Goal: Information Seeking & Learning: Learn about a topic

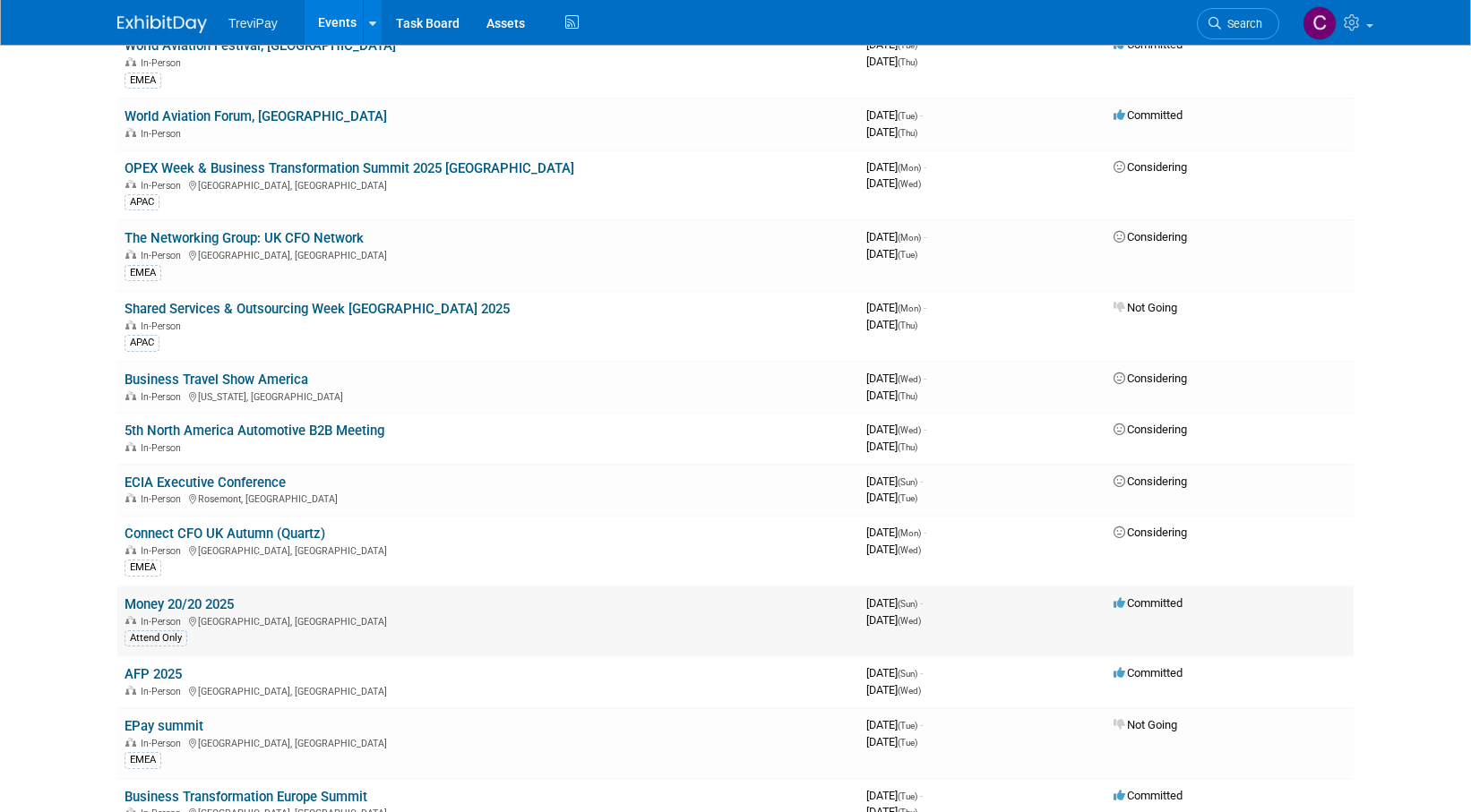
scroll to position [269, 0]
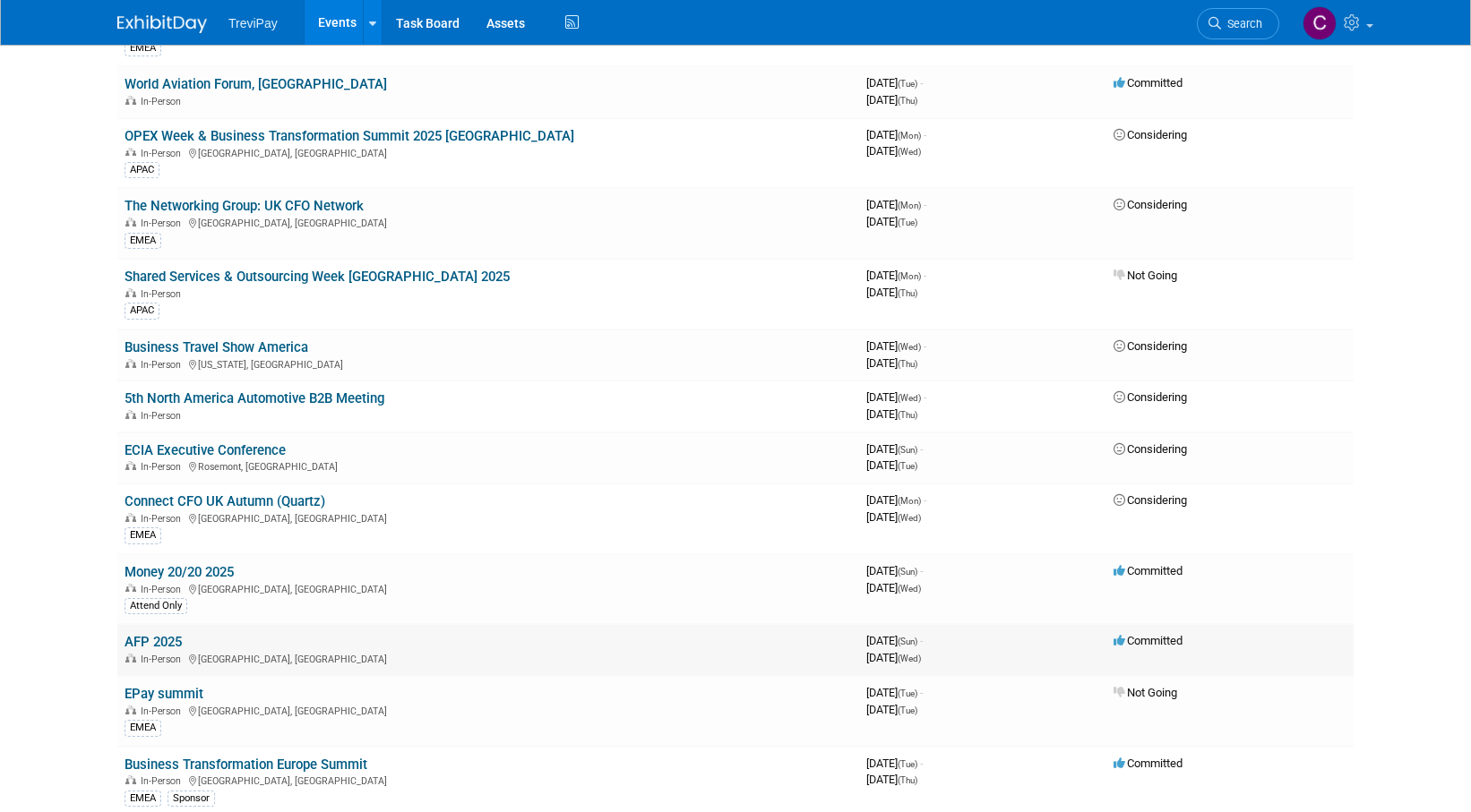
click at [146, 636] on link "AFP 2025" at bounding box center [153, 641] width 58 height 16
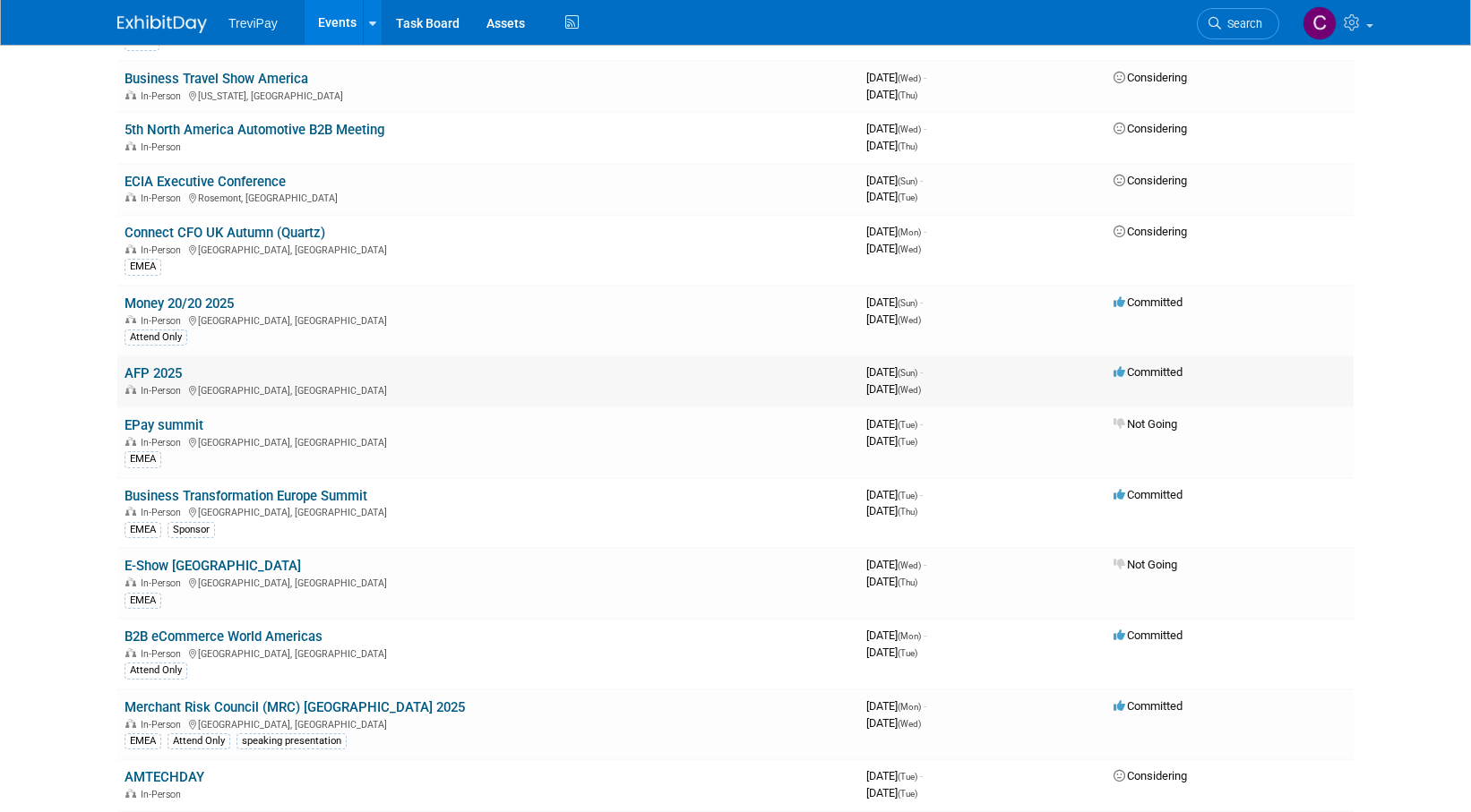
scroll to position [627, 0]
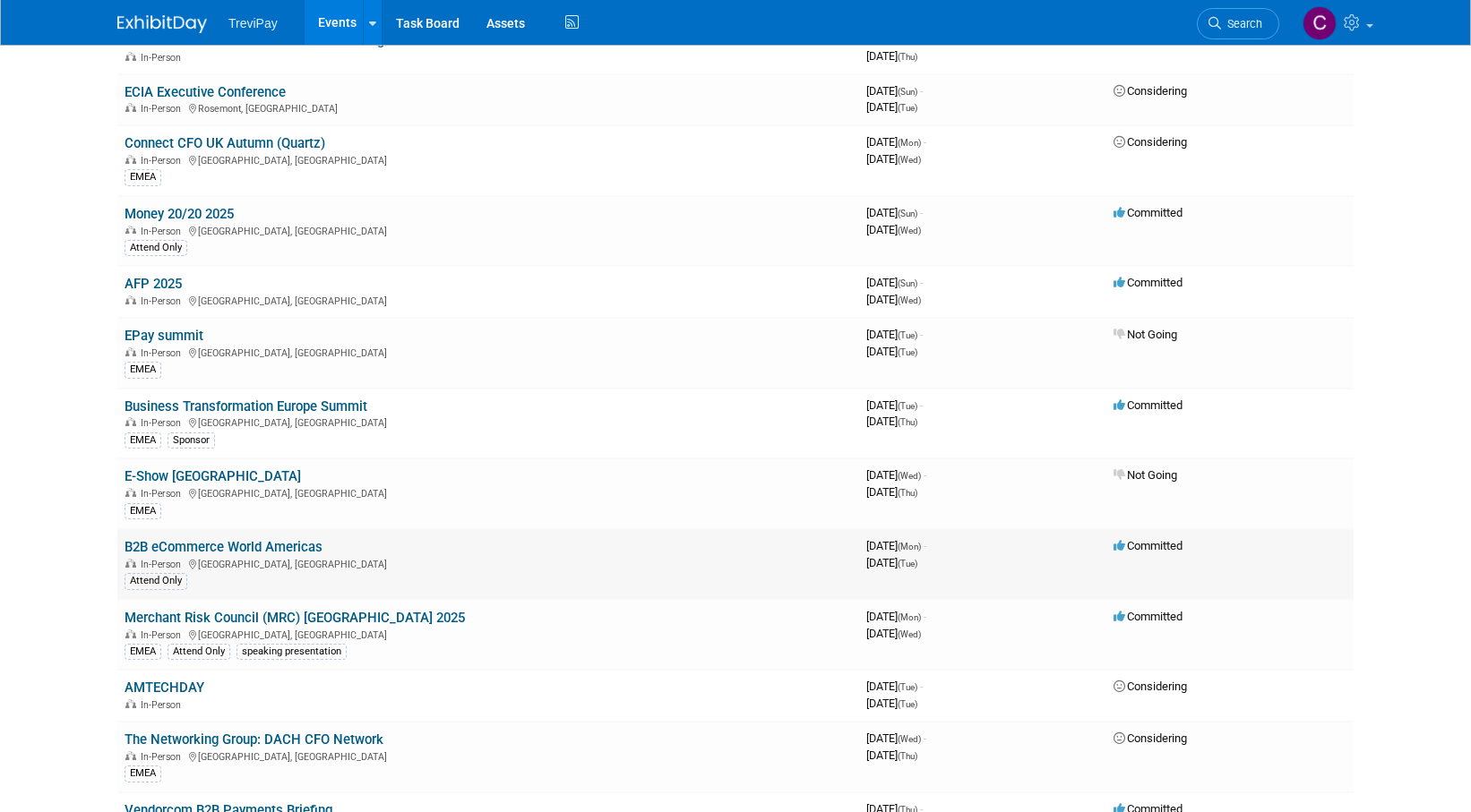
click at [274, 543] on link "B2B eCommerce World Americas" at bounding box center [223, 547] width 198 height 16
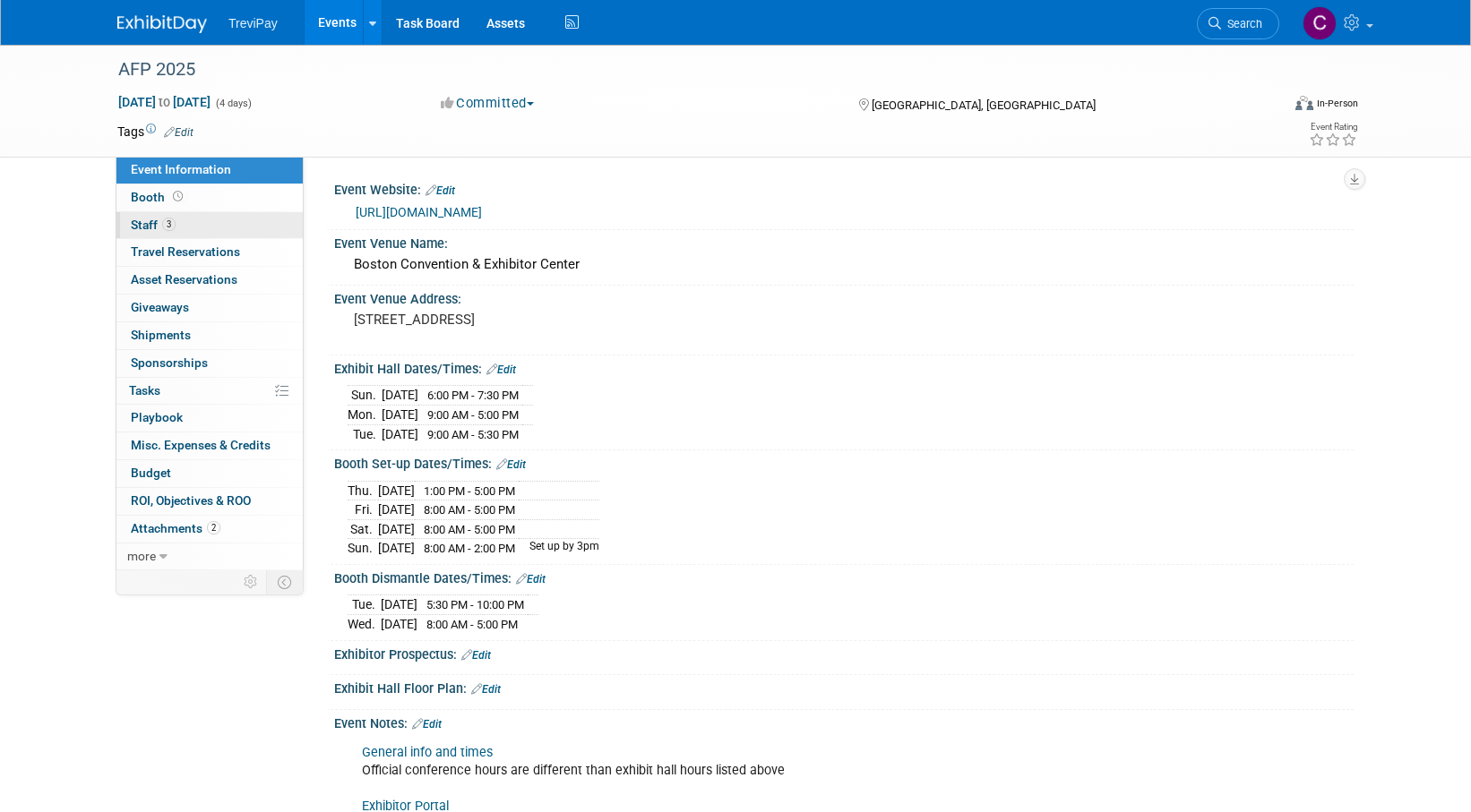
click at [229, 228] on link "3 Staff 3" at bounding box center [209, 226] width 187 height 27
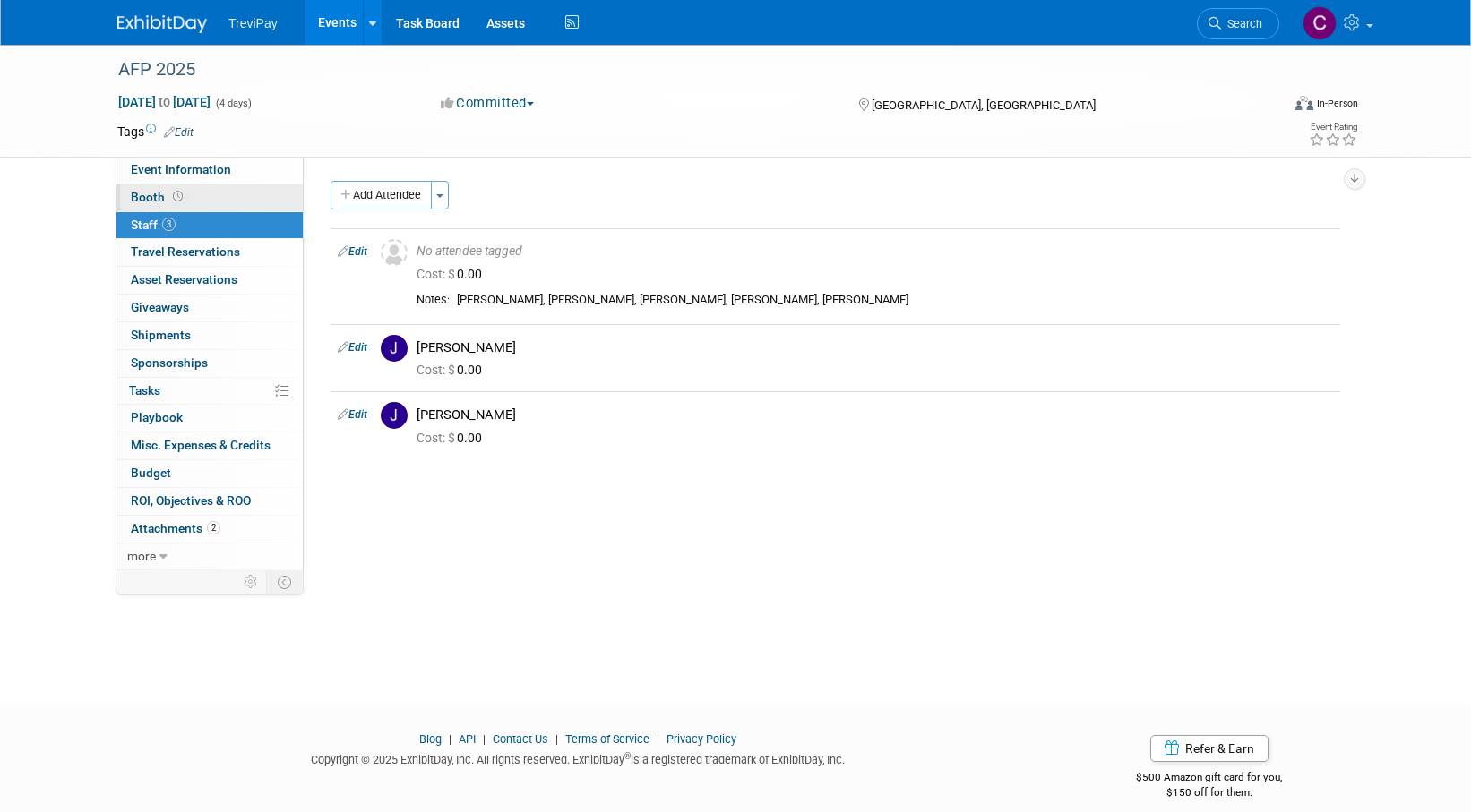
click at [200, 192] on link "Booth" at bounding box center [209, 198] width 187 height 27
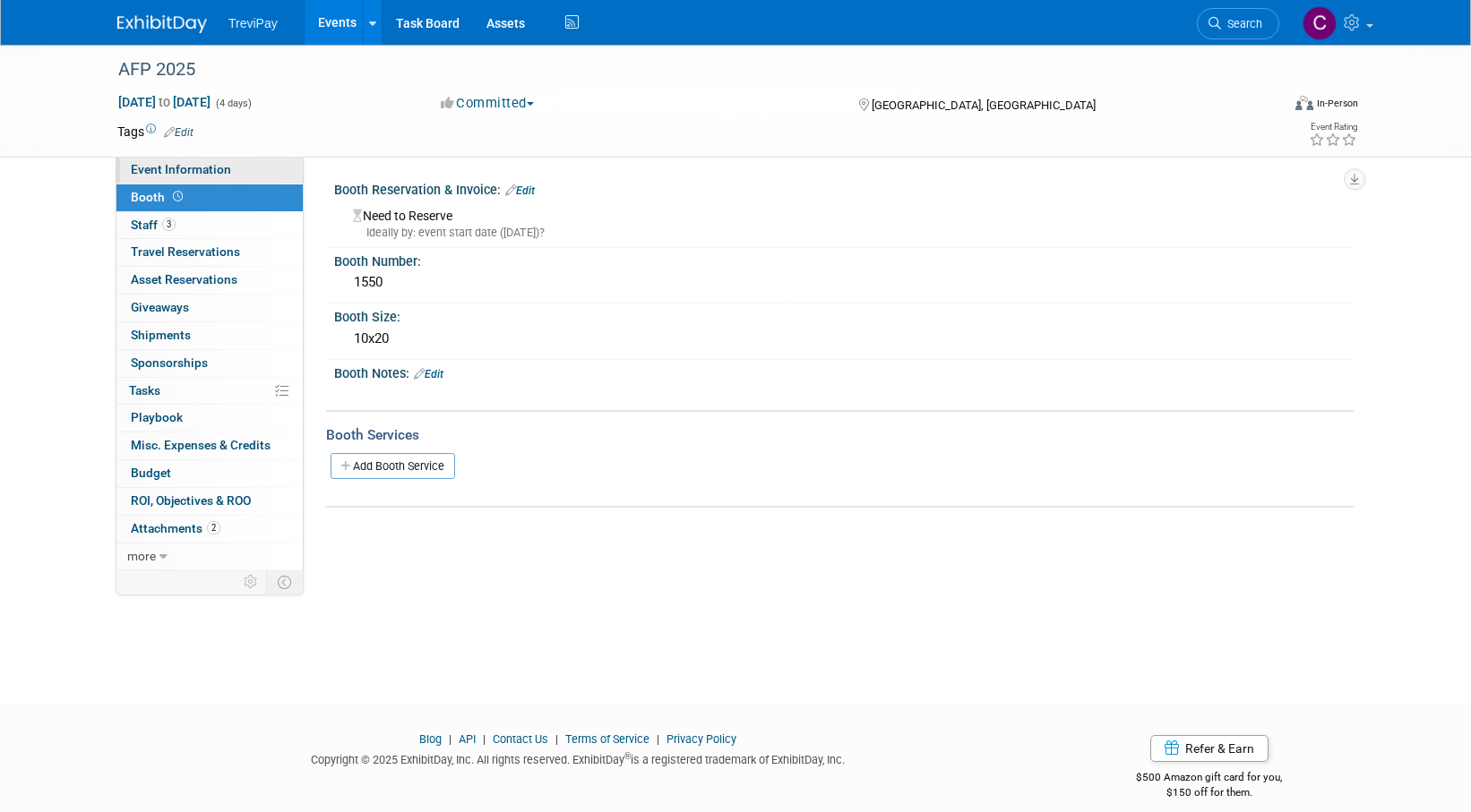
click at [202, 168] on span "Event Information" at bounding box center [181, 169] width 100 height 14
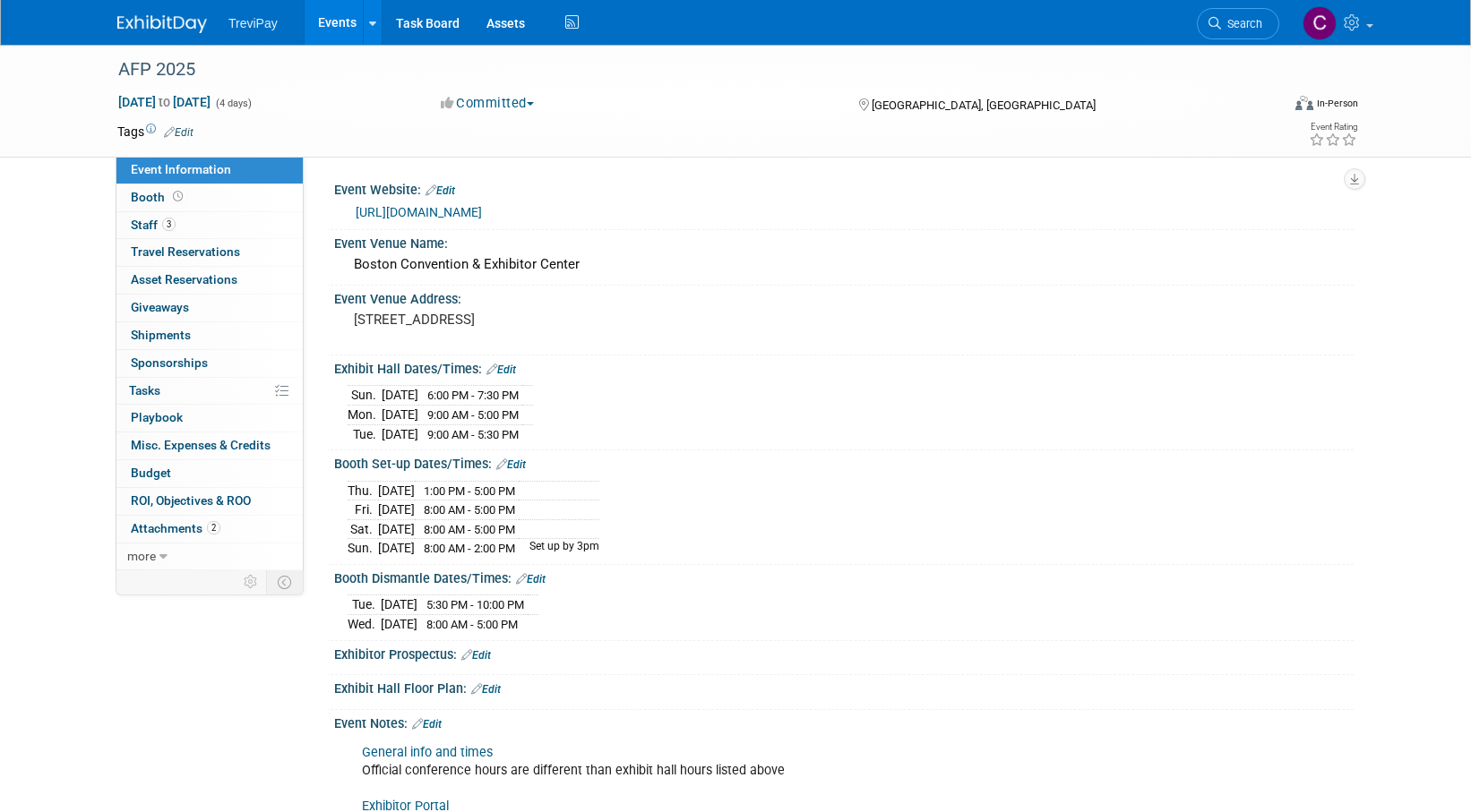
click at [482, 212] on link "https://conference.afponline.org/" at bounding box center [419, 212] width 126 height 14
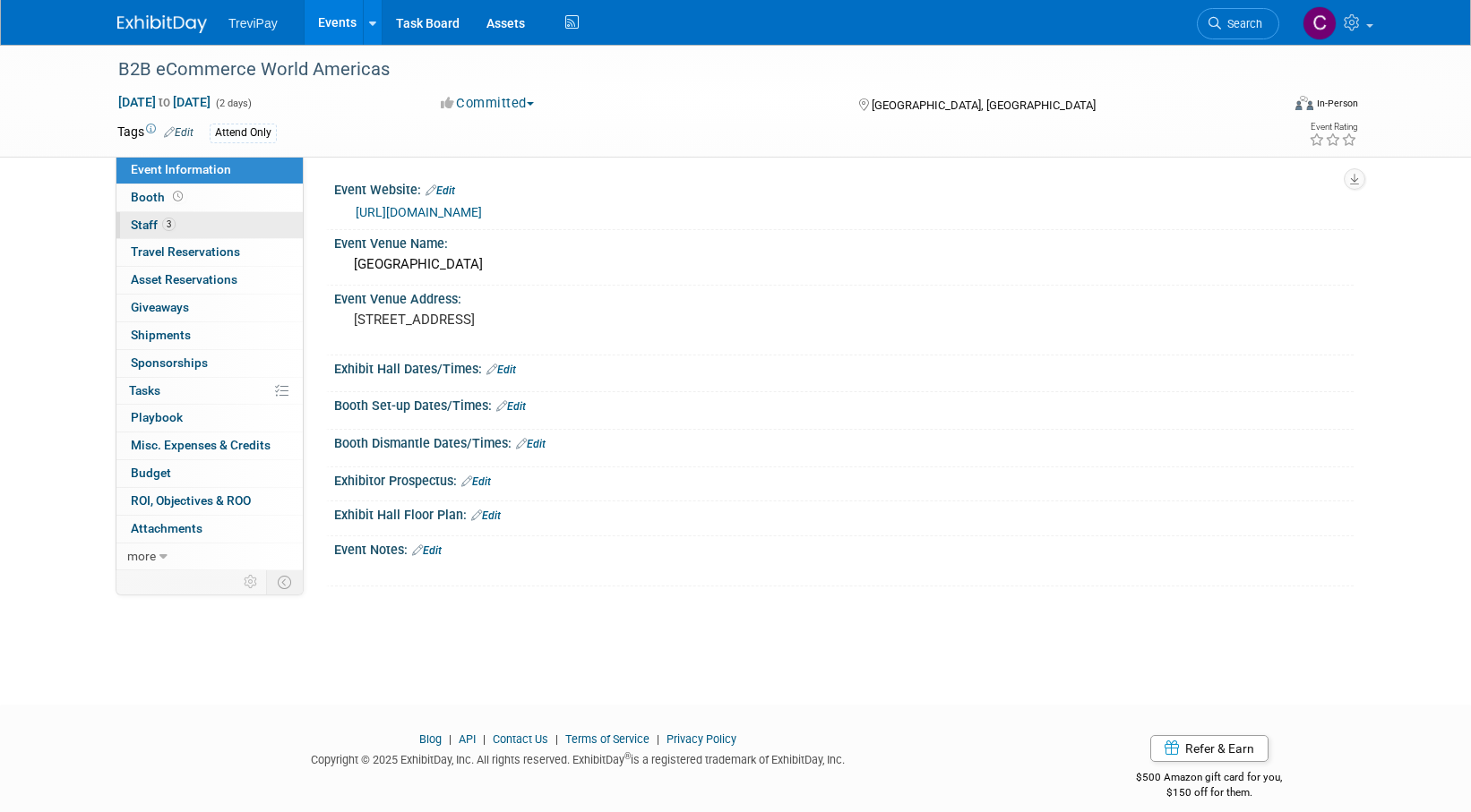
click at [263, 230] on link "3 Staff 3" at bounding box center [209, 226] width 187 height 27
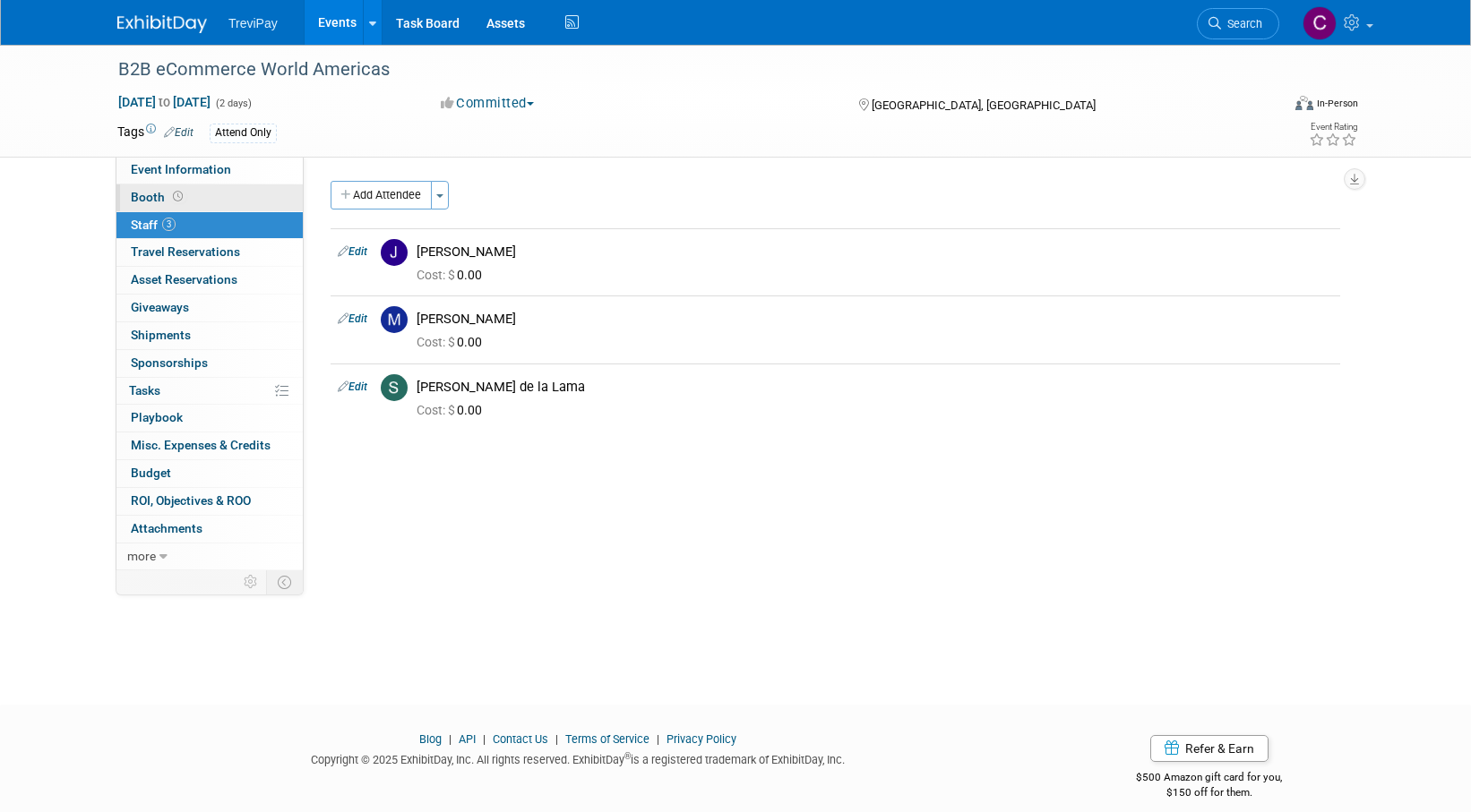
click at [220, 197] on link "Booth" at bounding box center [209, 198] width 187 height 27
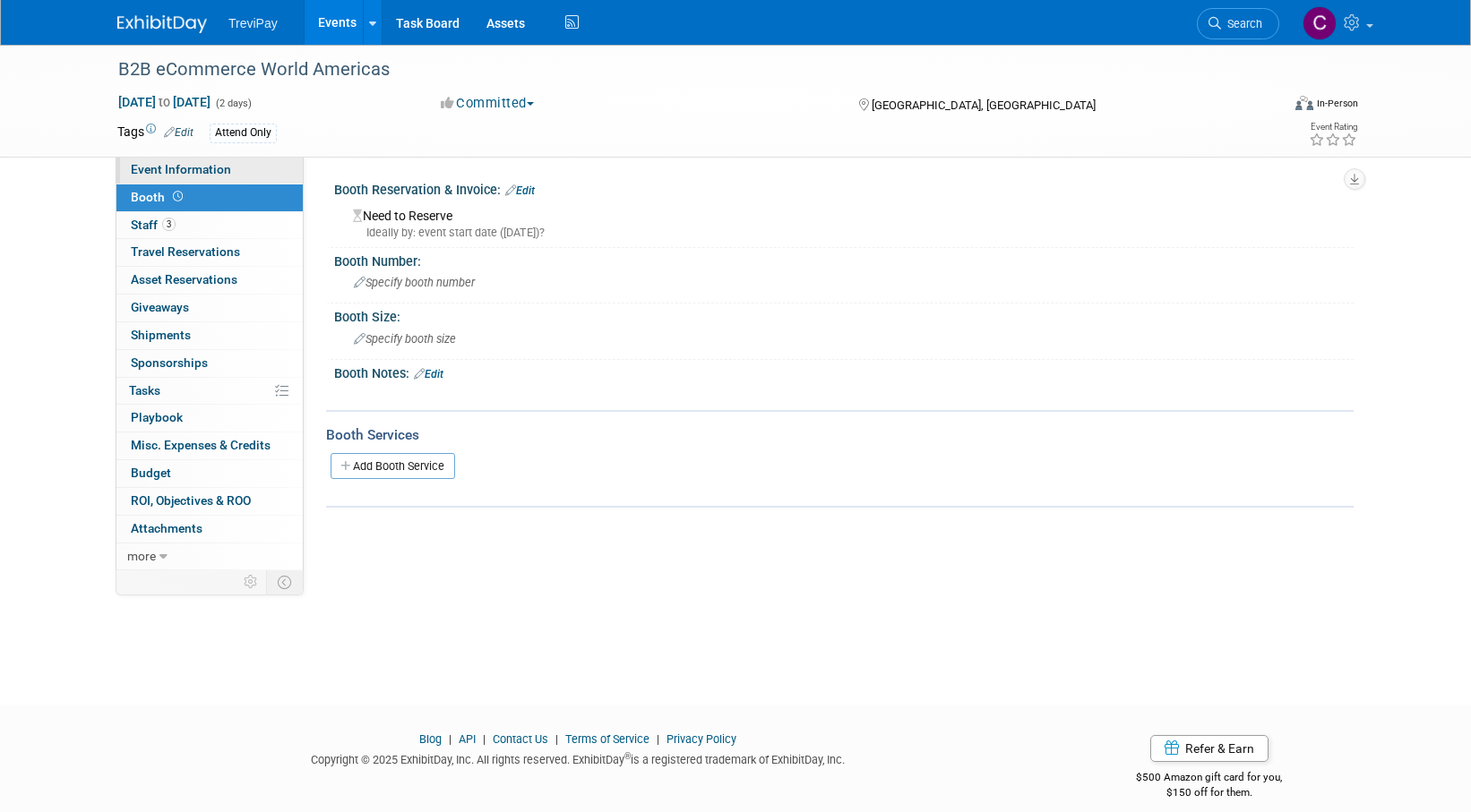
click at [229, 163] on link "Event Information" at bounding box center [209, 170] width 187 height 27
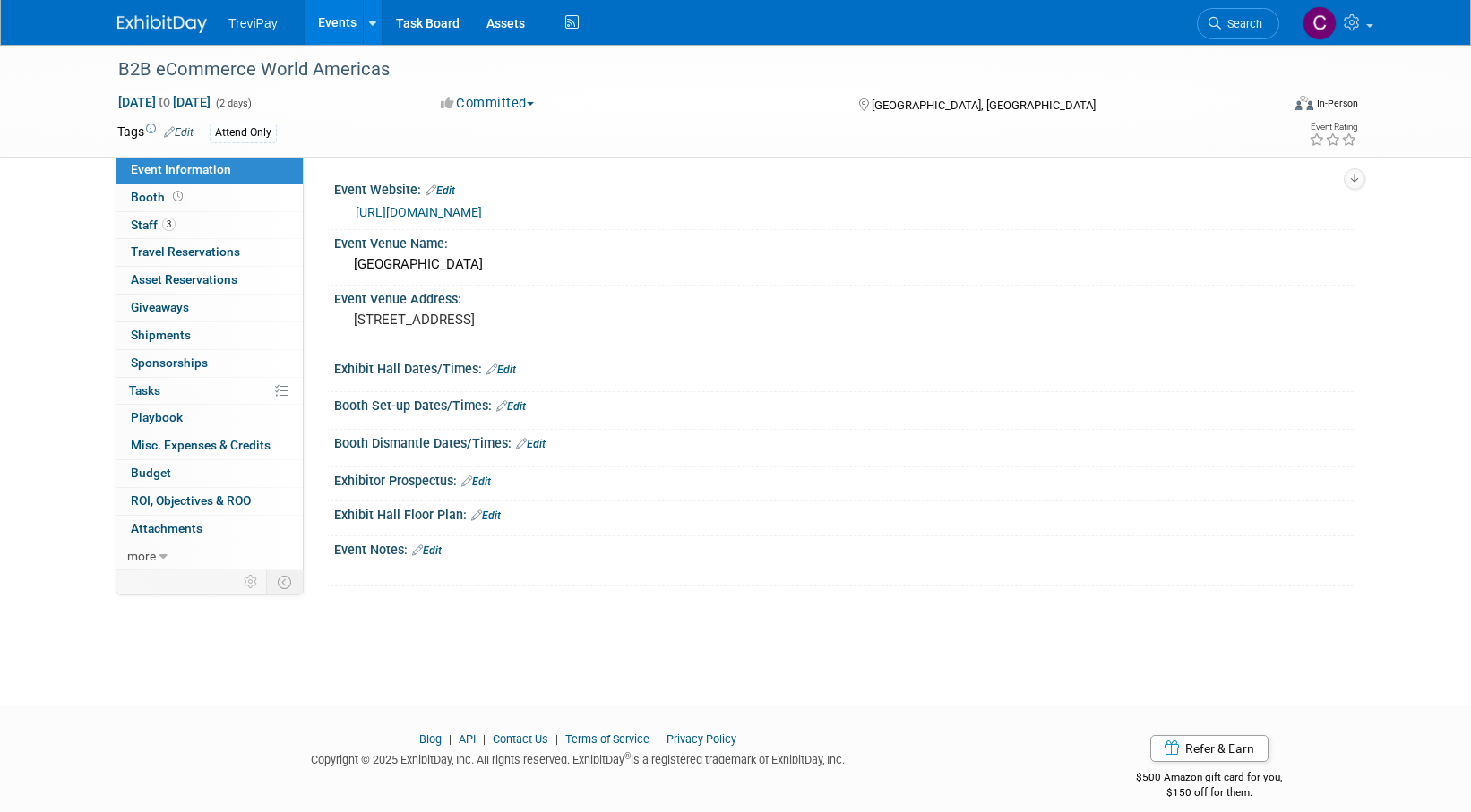
click at [482, 213] on link "[URL][DOMAIN_NAME]" at bounding box center [419, 212] width 126 height 14
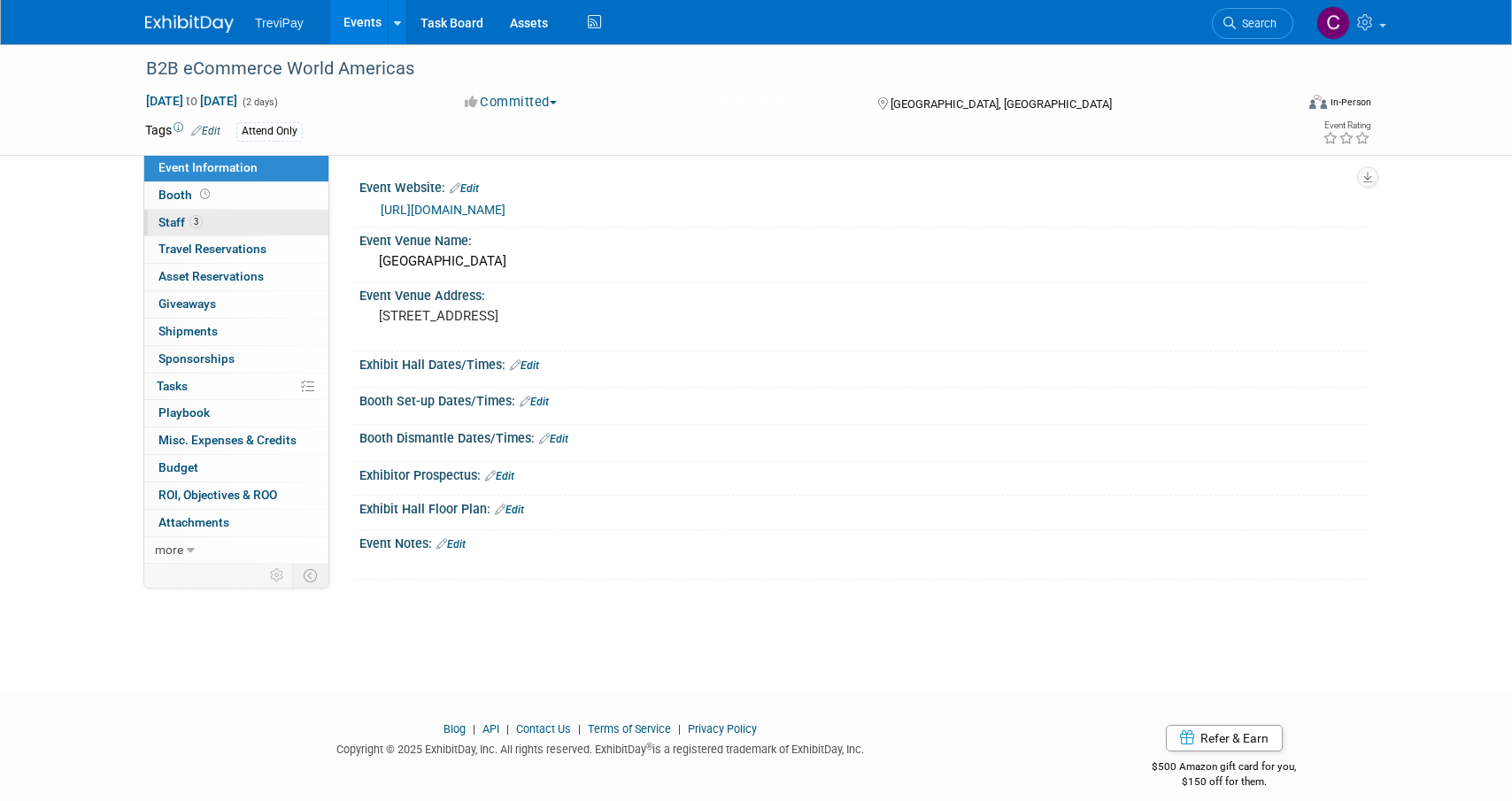
click at [206, 217] on link "3 Staff 3" at bounding box center [236, 223] width 184 height 27
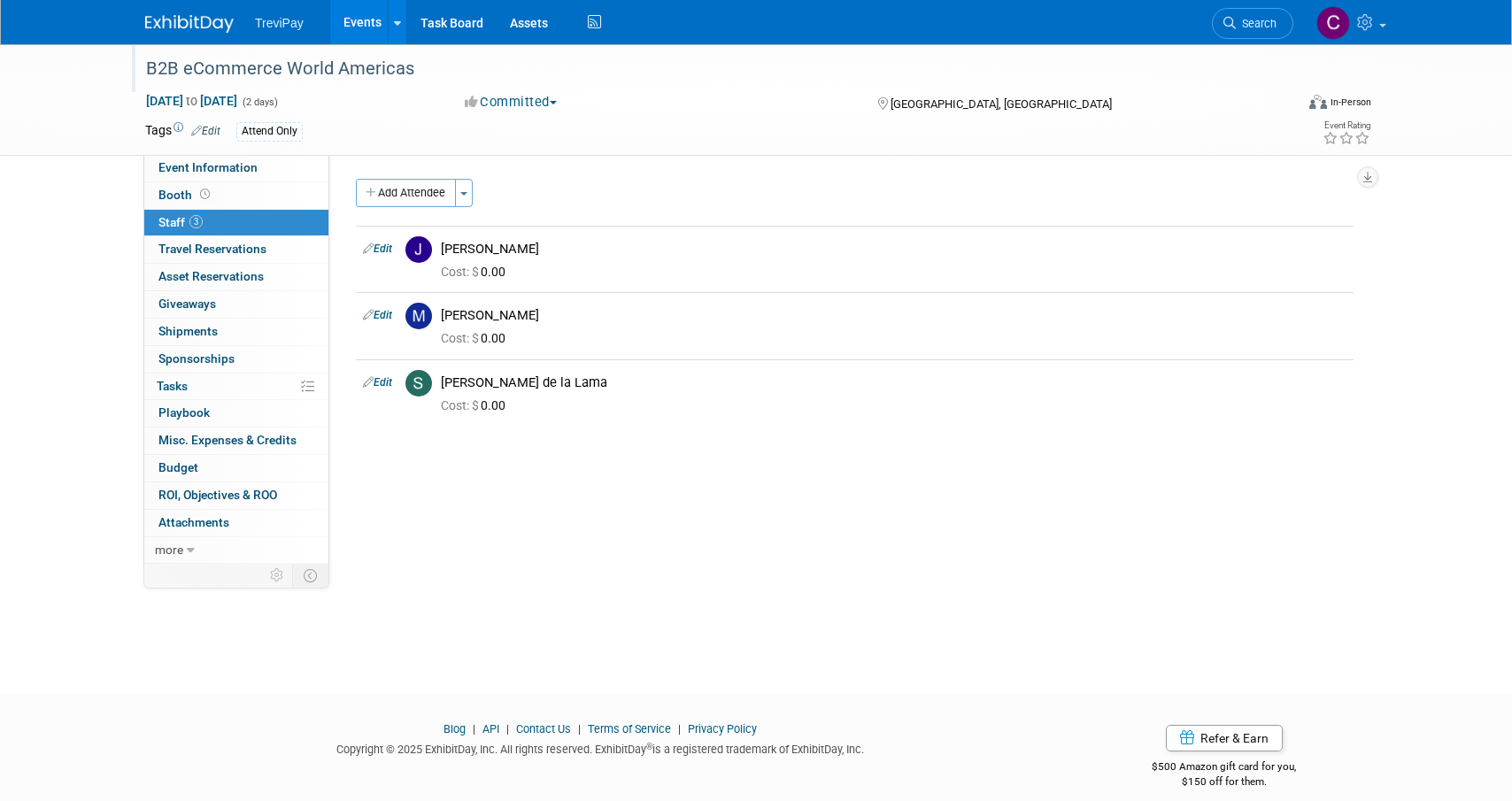
drag, startPoint x: 161, startPoint y: 67, endPoint x: 660, endPoint y: 70, distance: 499.0
click at [660, 70] on div "B2B eCommerce World Americas" at bounding box center [703, 69] width 1128 height 32
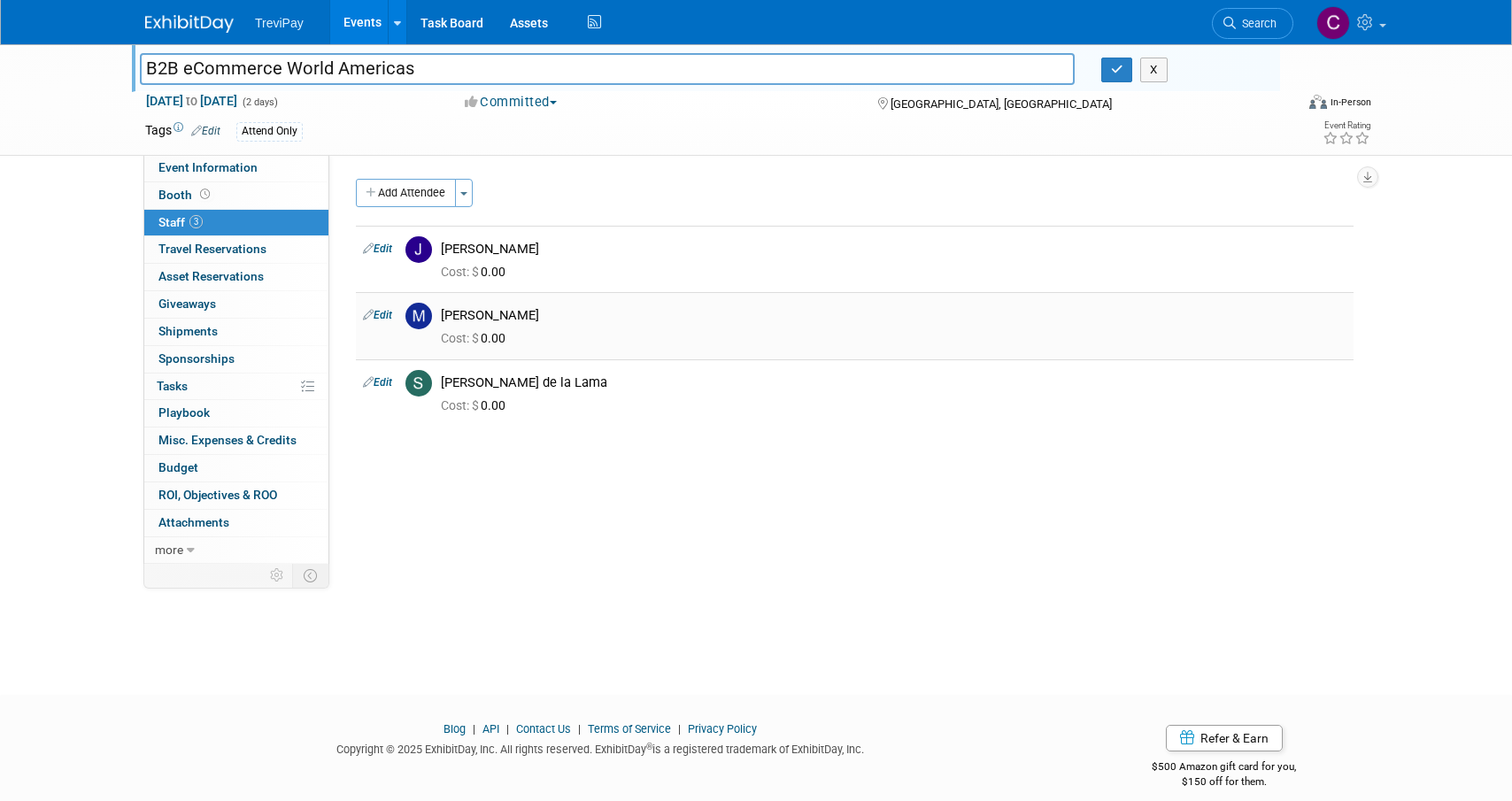
click at [1018, 317] on div "[PERSON_NAME]" at bounding box center [894, 316] width 906 height 17
click at [853, 720] on div at bounding box center [756, 710] width 1512 height 22
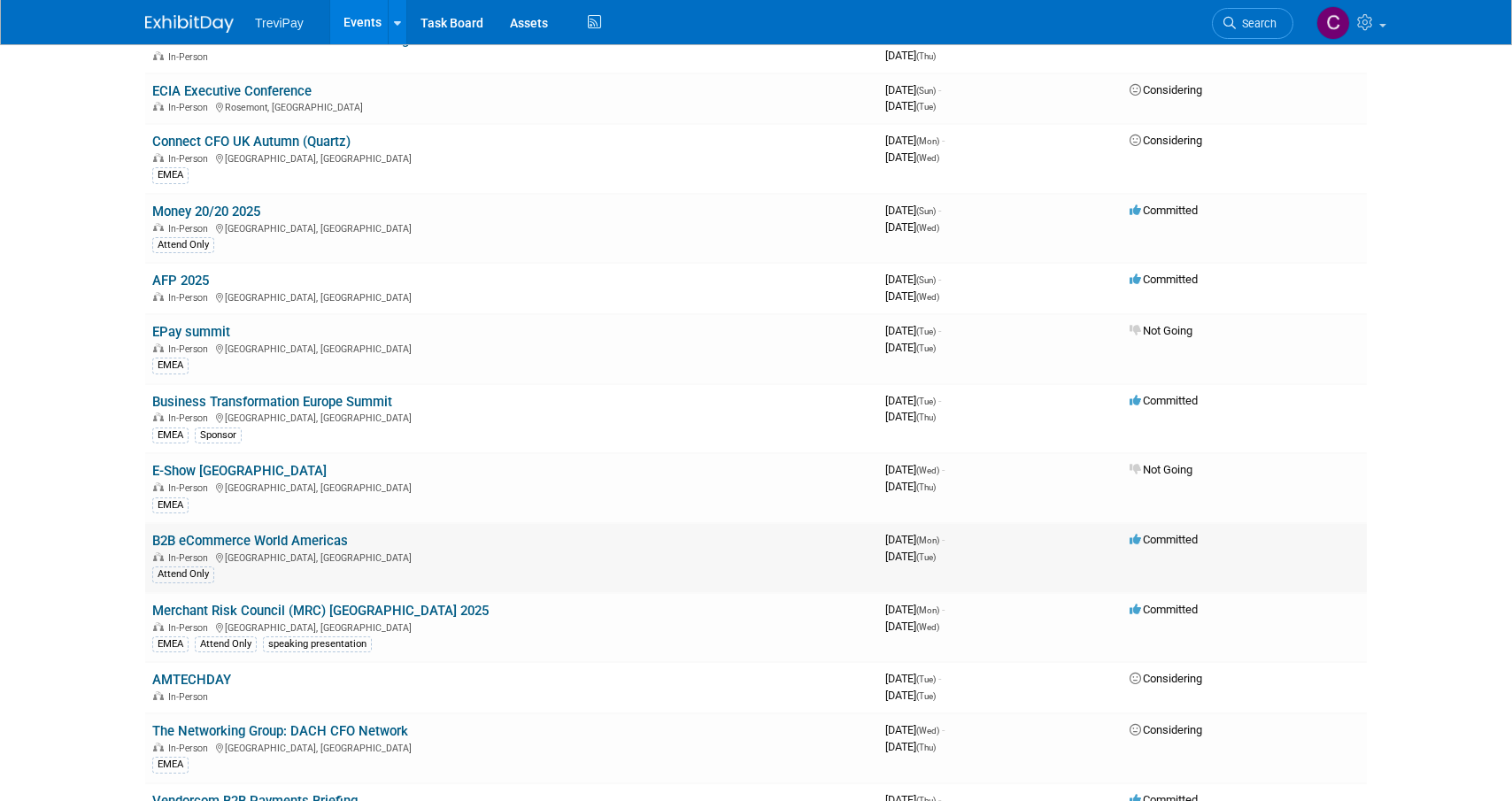
click at [245, 542] on link "B2B eCommerce World Americas" at bounding box center [250, 540] width 195 height 16
